Goal: Information Seeking & Learning: Learn about a topic

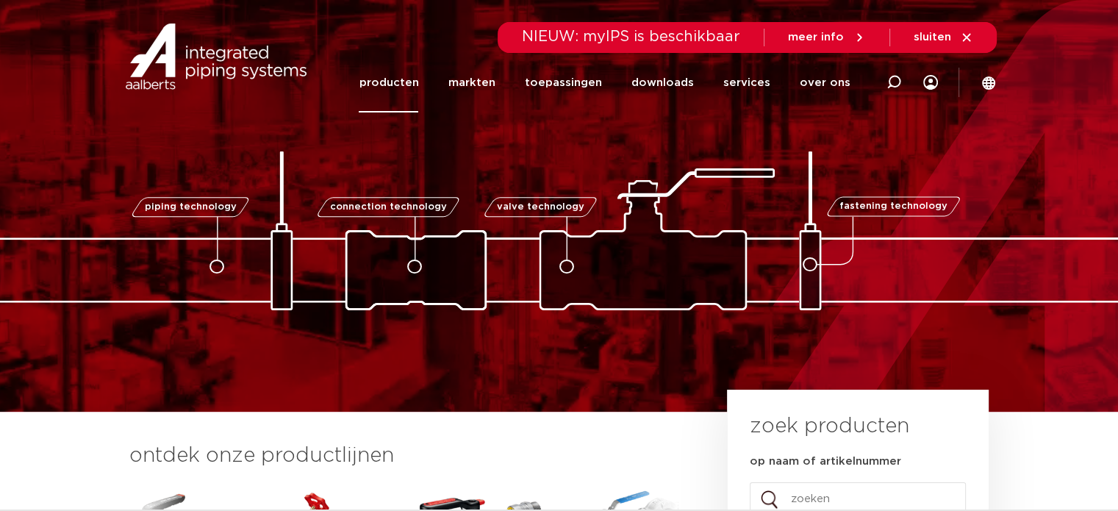
click at [385, 92] on link "producten" at bounding box center [389, 83] width 60 height 60
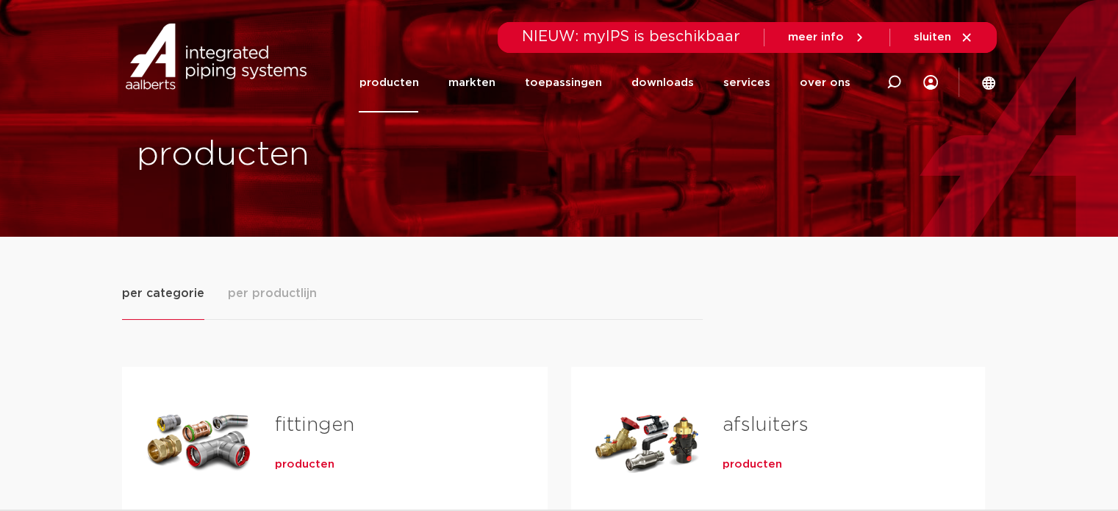
click at [309, 427] on link "fittingen" at bounding box center [314, 424] width 79 height 19
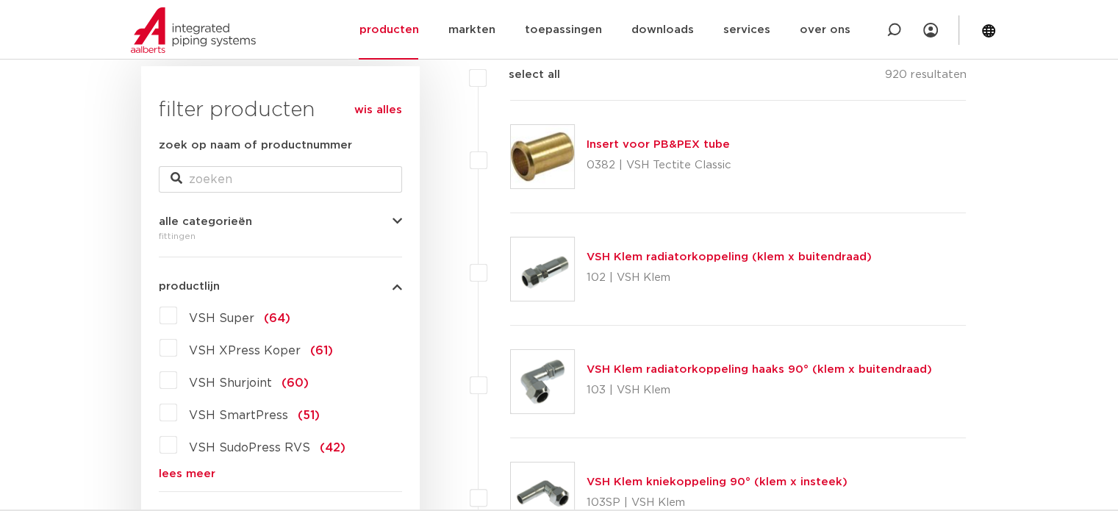
scroll to position [209, 0]
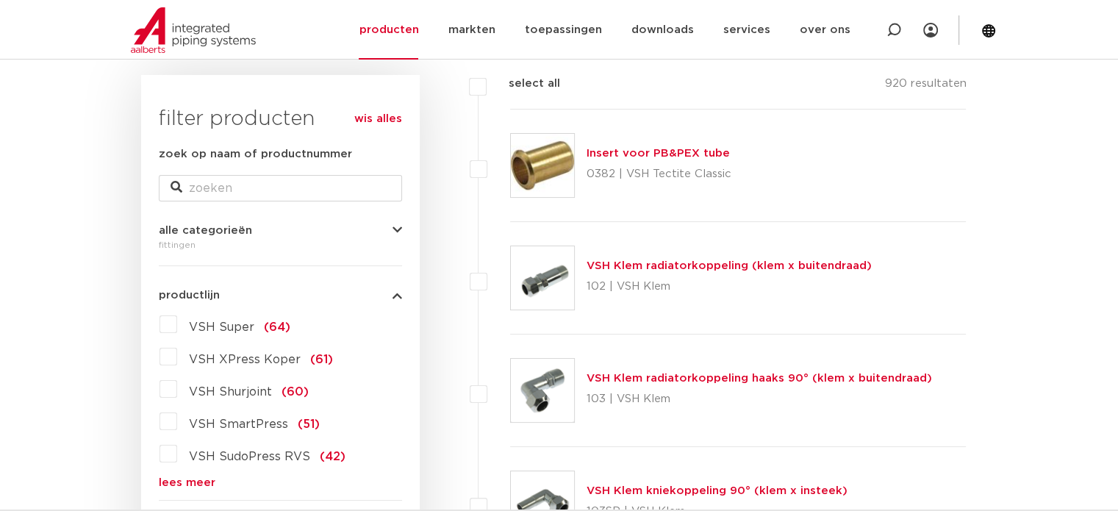
click at [375, 114] on link "wis alles" at bounding box center [378, 119] width 48 height 18
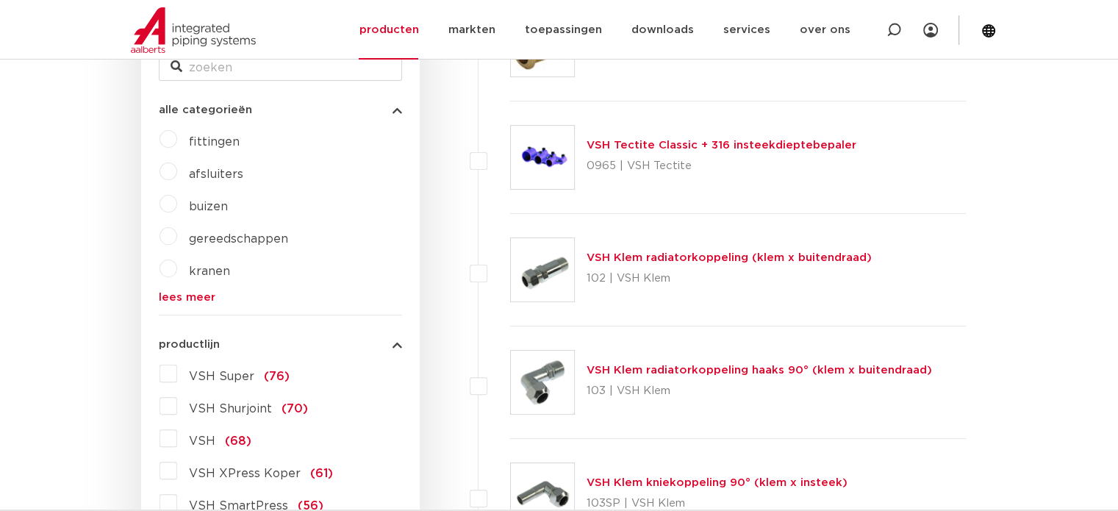
scroll to position [331, 0]
click at [193, 144] on span "fittingen" at bounding box center [214, 140] width 51 height 12
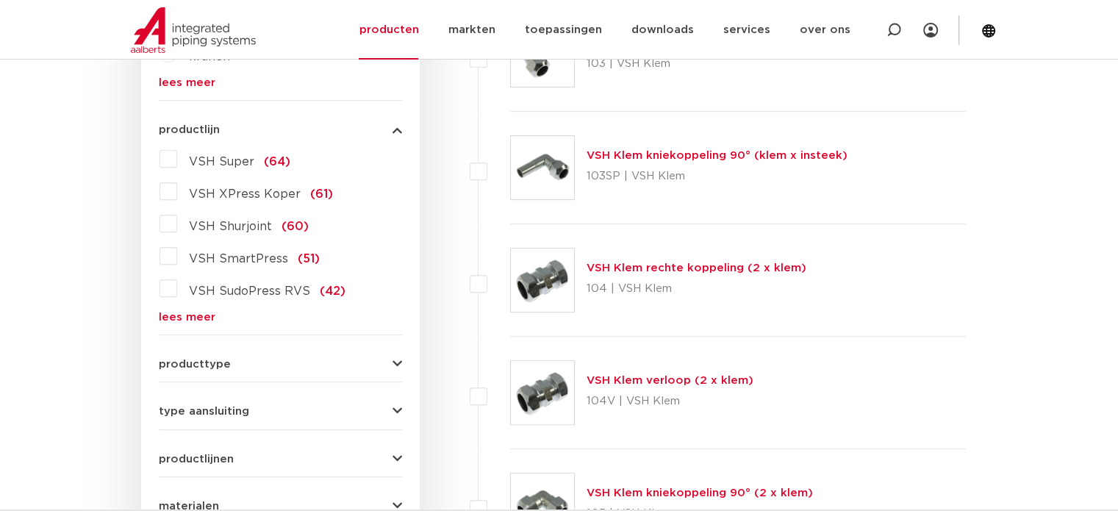
scroll to position [545, 0]
click at [541, 267] on img at bounding box center [542, 278] width 63 height 63
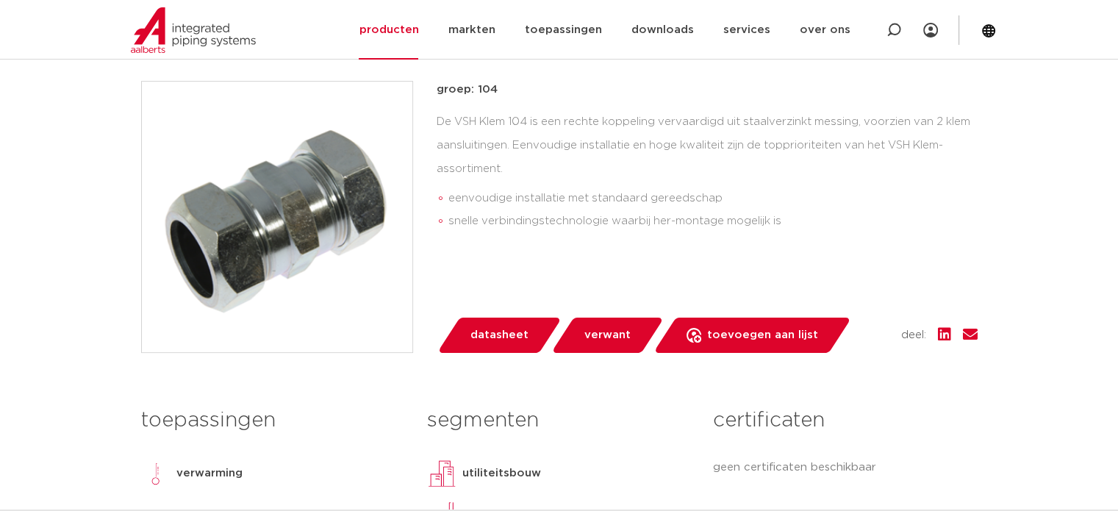
scroll to position [284, 0]
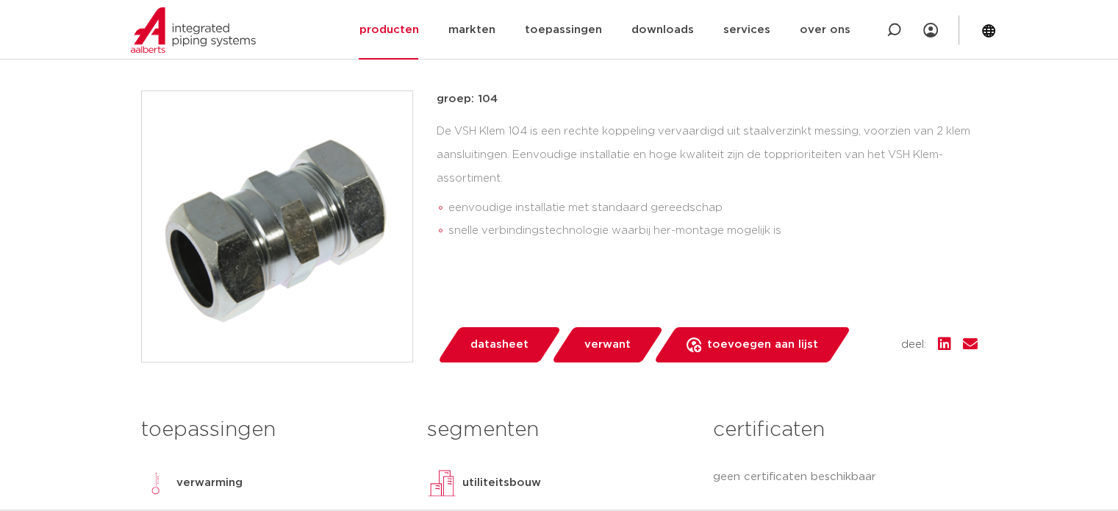
click at [611, 282] on div "groep: 104 De VSH Klem 104 is een rechte koppeling vervaardigd uit staalverzink…" at bounding box center [706, 226] width 541 height 272
